Goal: Feedback & Contribution: Submit feedback/report problem

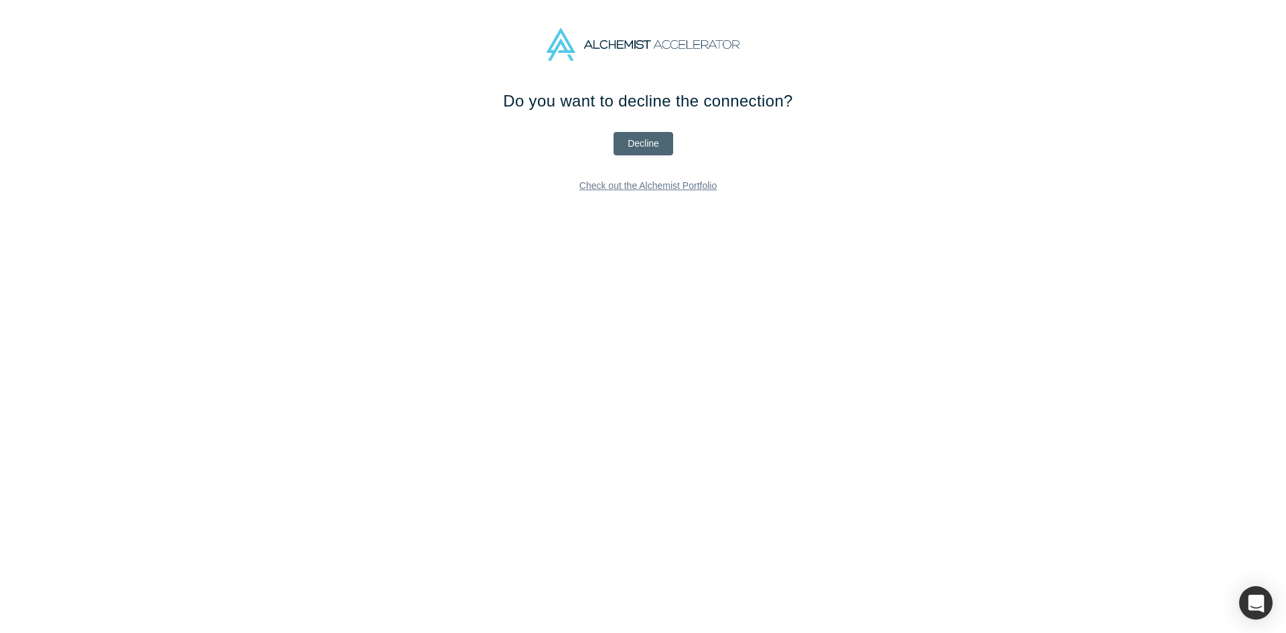
click at [648, 143] on button "Decline" at bounding box center [643, 143] width 60 height 23
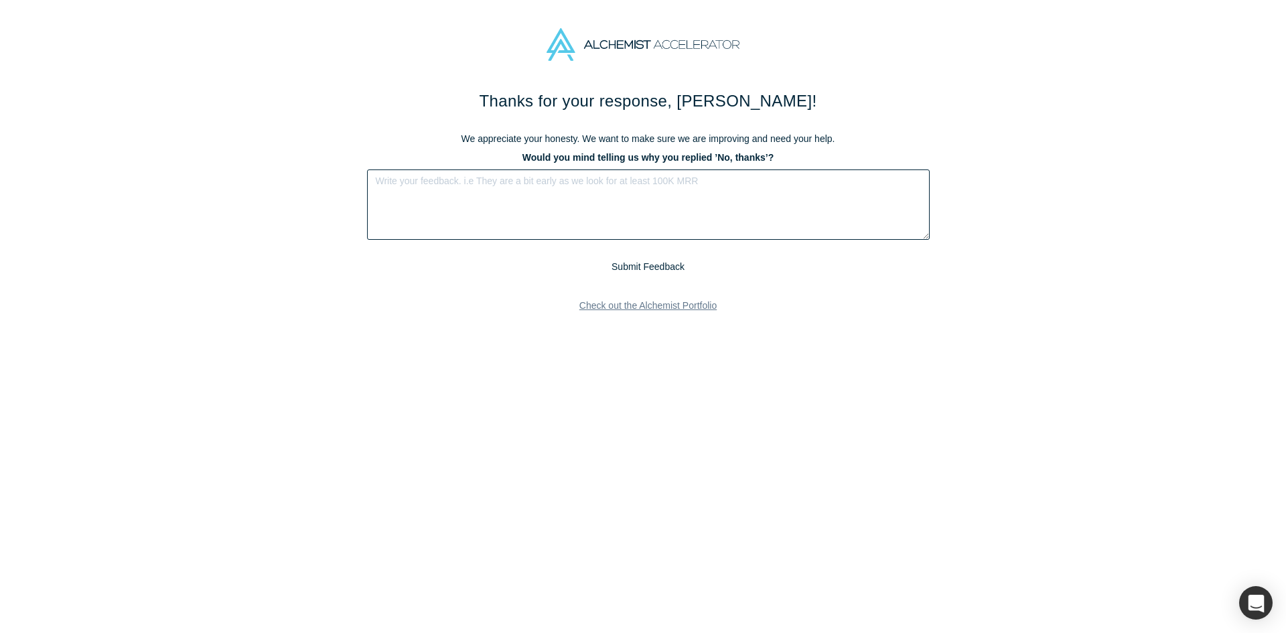
click at [622, 184] on textarea at bounding box center [648, 204] width 563 height 70
click at [706, 210] on textarea at bounding box center [648, 204] width 563 height 70
type textarea "They are in the music/entertainment industry, which is outside of our investmen…"
click at [639, 273] on button "Submit Feedback" at bounding box center [648, 267] width 82 height 17
